Goal: Information Seeking & Learning: Learn about a topic

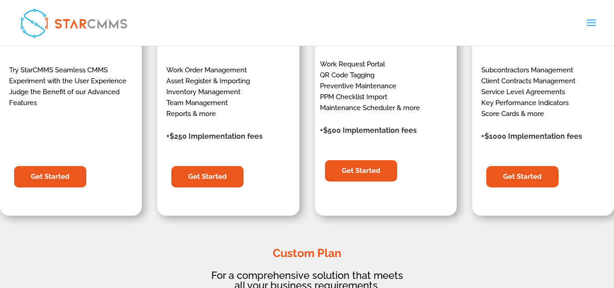
scroll to position [320, 0]
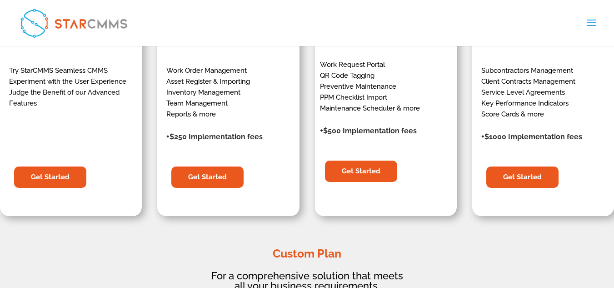
click at [0, 0] on link "Features" at bounding box center [0, 0] width 0 height 0
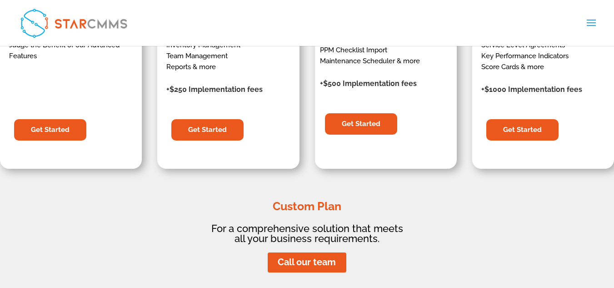
scroll to position [368, 0]
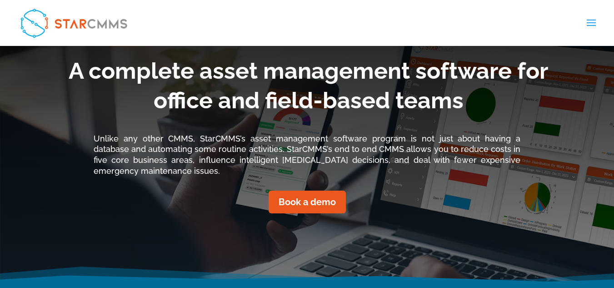
scroll to position [60, 0]
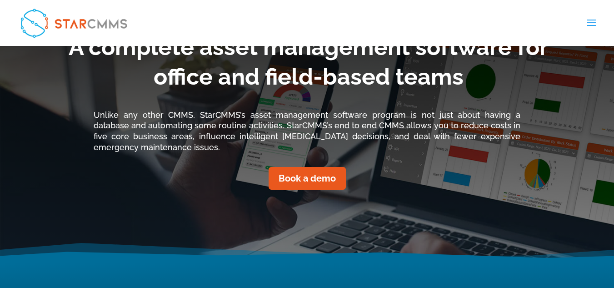
click at [0, 0] on link "Pricing" at bounding box center [0, 0] width 0 height 0
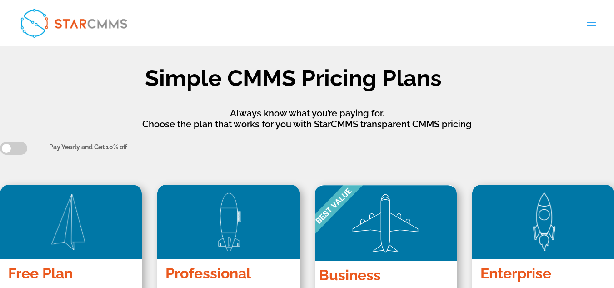
scroll to position [21, 0]
